Goal: Information Seeking & Learning: Check status

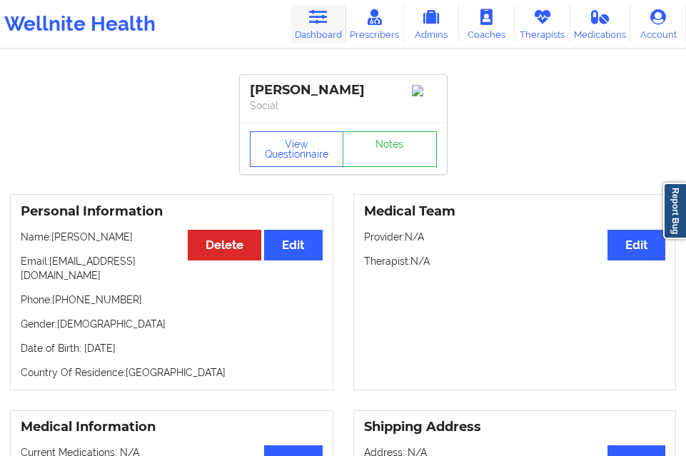
click at [312, 22] on icon at bounding box center [317, 17] width 19 height 16
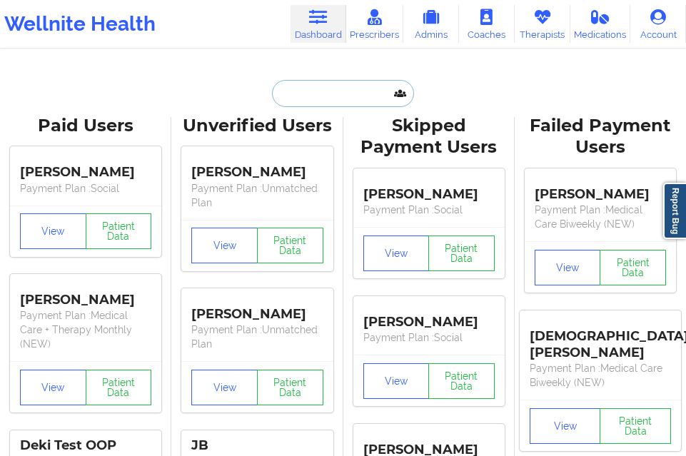
click at [307, 88] on input "text" at bounding box center [342, 93] width 141 height 27
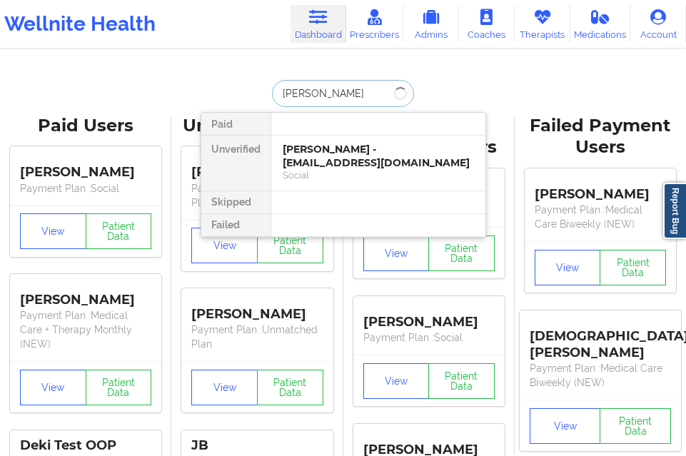
type input "[PERSON_NAME]"
click at [319, 164] on div "[PERSON_NAME] - [EMAIL_ADDRESS][DOMAIN_NAME]" at bounding box center [377, 156] width 191 height 26
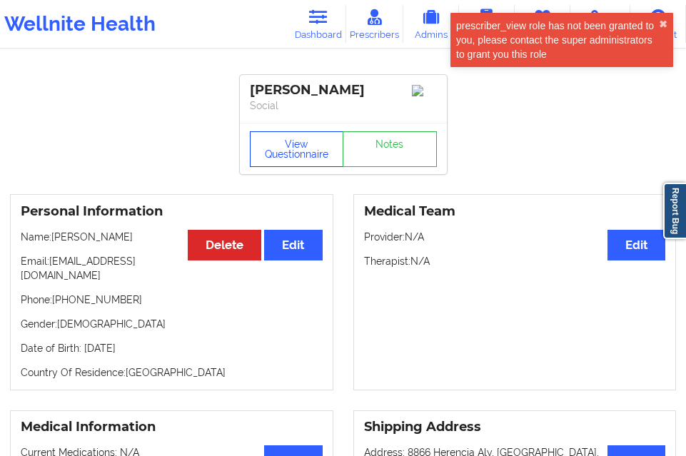
click at [315, 150] on button "View Questionnaire" at bounding box center [297, 149] width 94 height 36
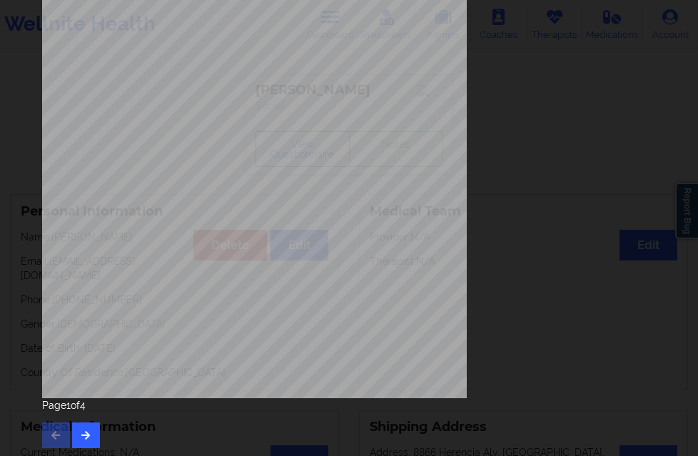
scroll to position [225, 0]
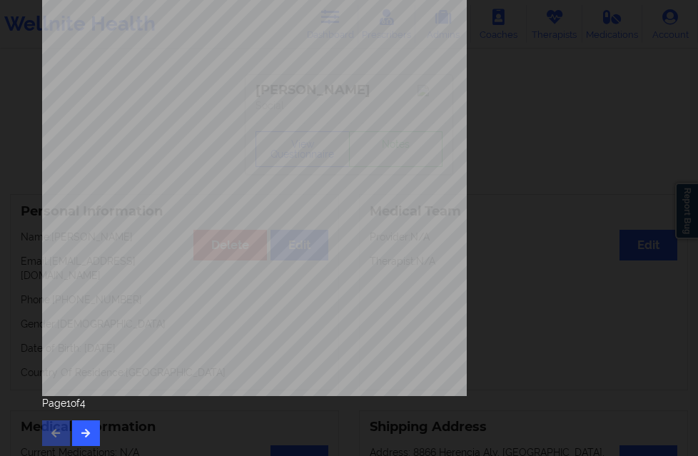
click at [66, 442] on div "Page 1 of 4" at bounding box center [349, 421] width 614 height 50
click at [78, 435] on button "button" at bounding box center [86, 433] width 28 height 26
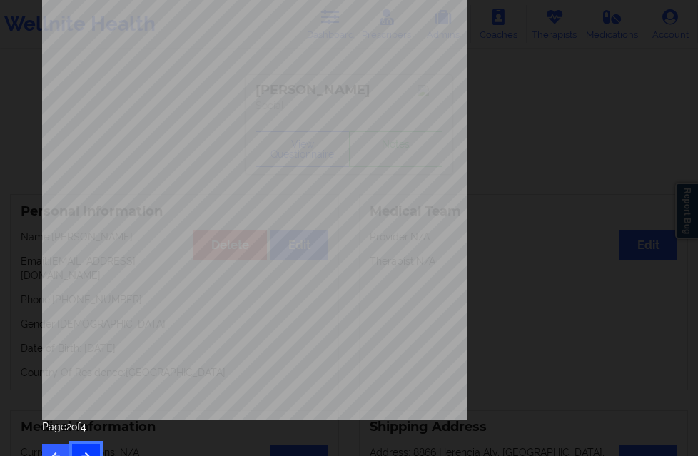
scroll to position [214, 0]
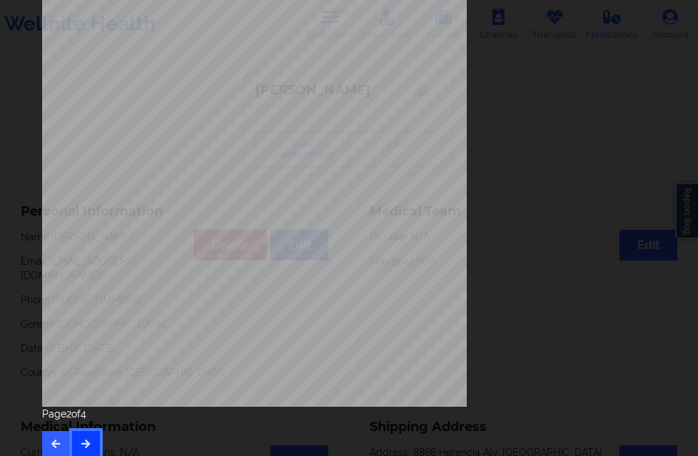
click at [88, 442] on icon "button" at bounding box center [86, 443] width 12 height 9
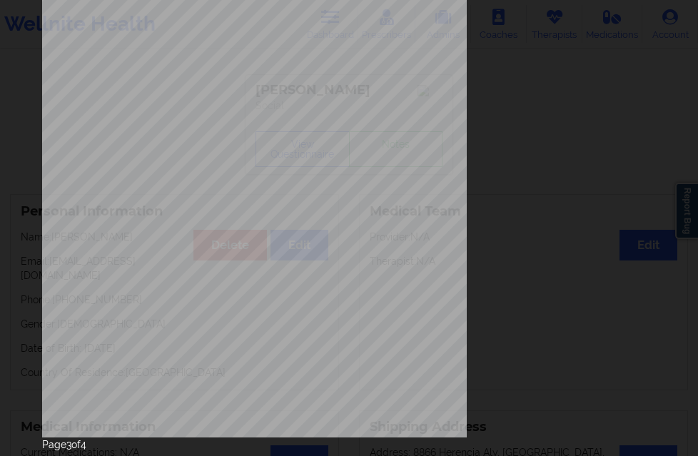
scroll to position [225, 0]
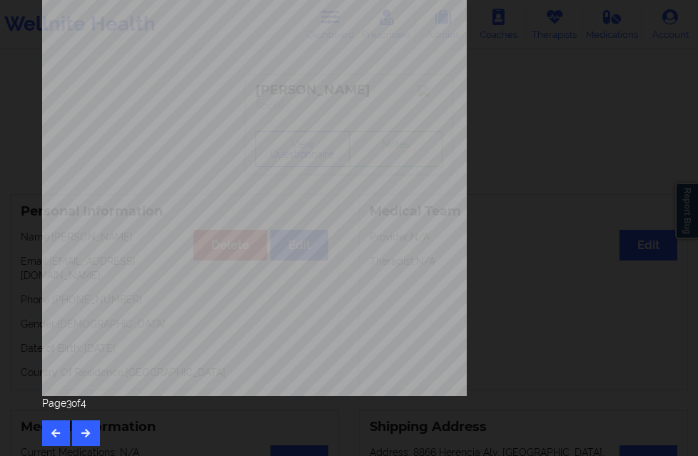
click at [89, 446] on div "commercial Insurance Member ID for patient P5SHC0163743 Insurance company name …" at bounding box center [349, 120] width 634 height 671
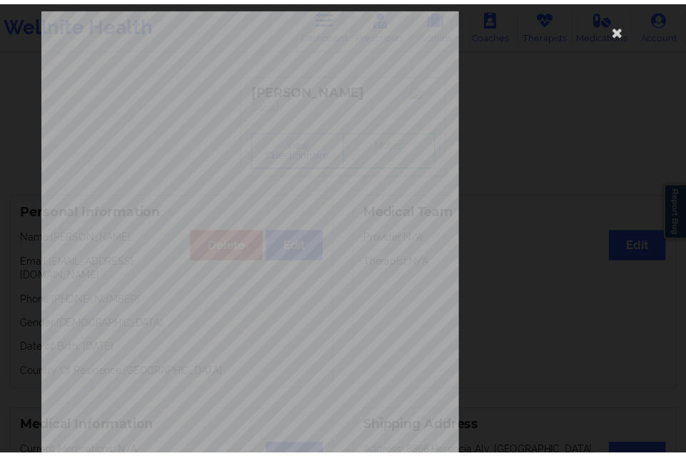
scroll to position [11, 0]
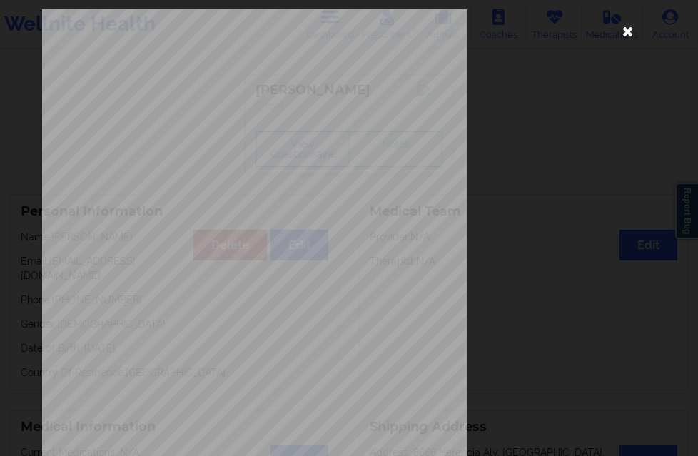
click at [622, 27] on icon at bounding box center [627, 30] width 23 height 23
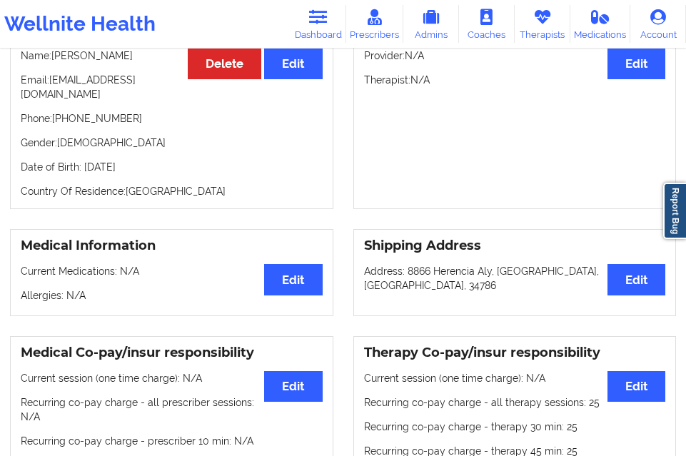
scroll to position [71, 0]
